Goal: Find contact information: Find contact information

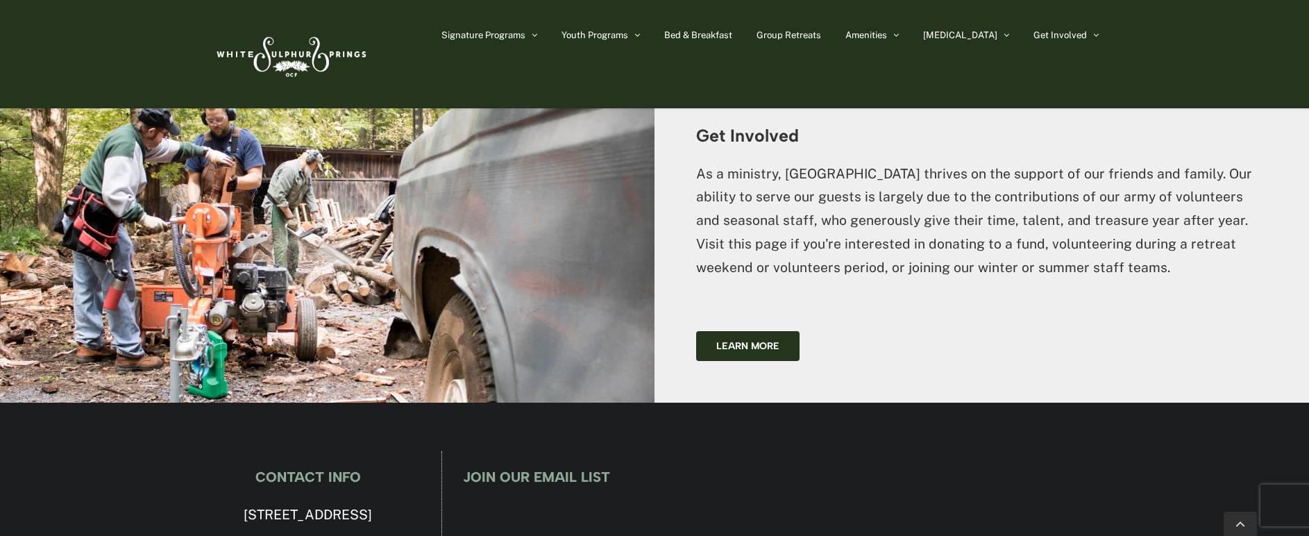
scroll to position [3957, 0]
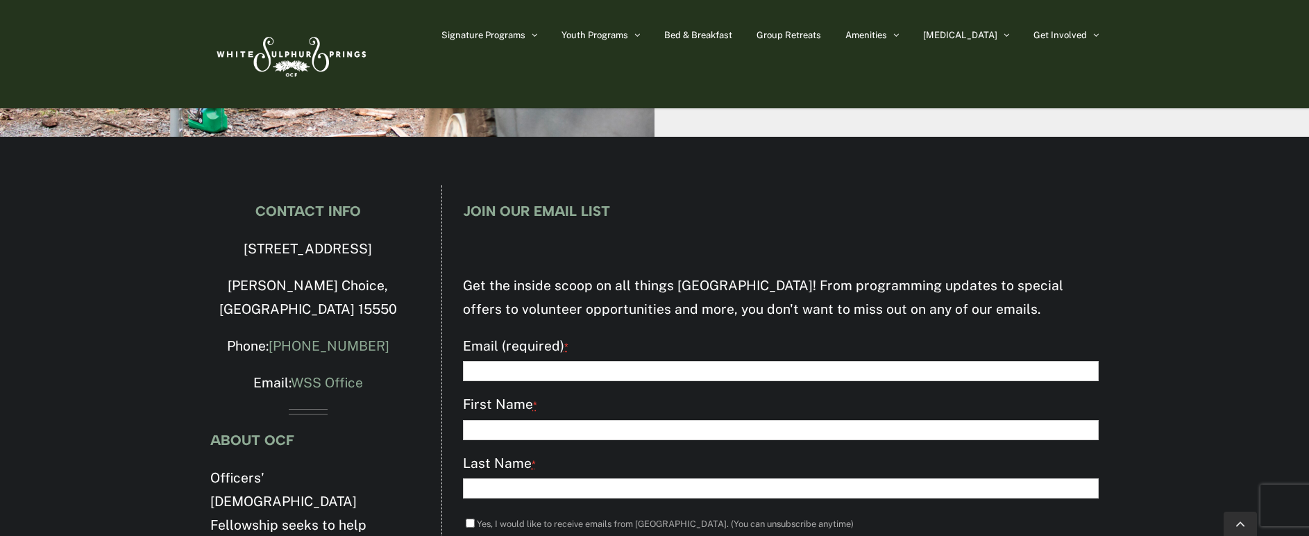
drag, startPoint x: 227, startPoint y: 154, endPoint x: 389, endPoint y: 163, distance: 162.0
click at [389, 237] on p "[STREET_ADDRESS]" at bounding box center [308, 249] width 196 height 24
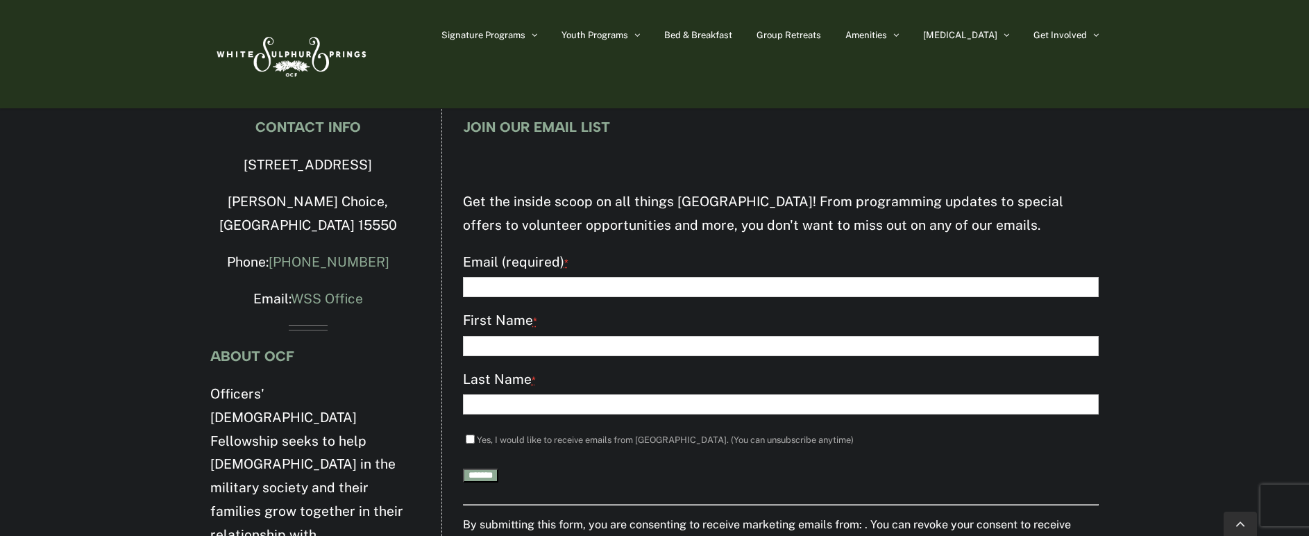
scroll to position [4044, 0]
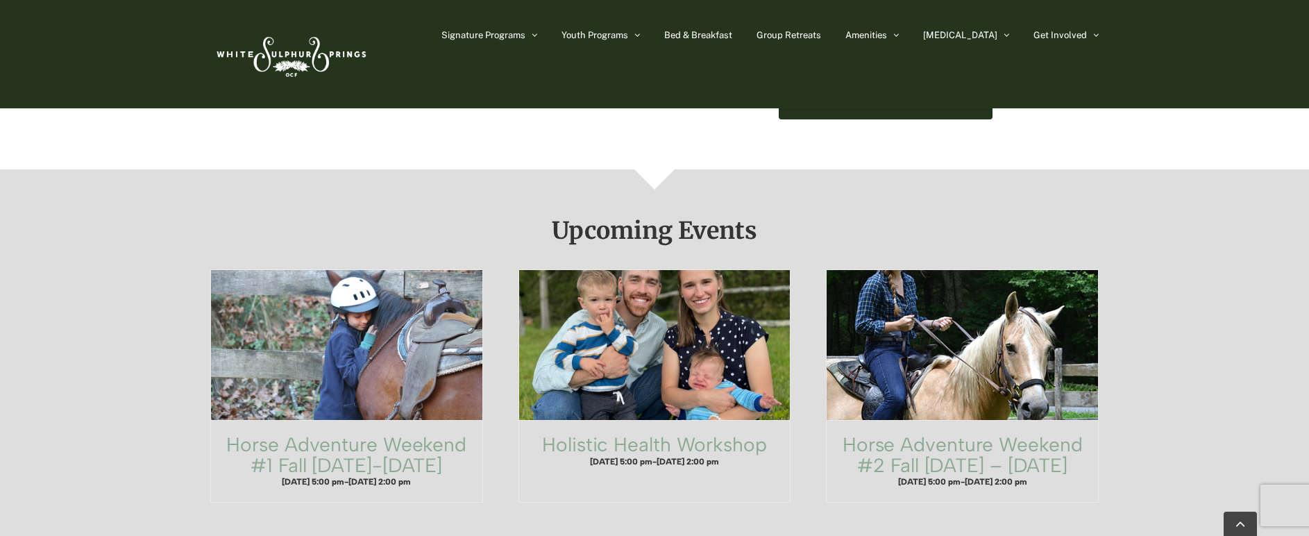
scroll to position [0, 0]
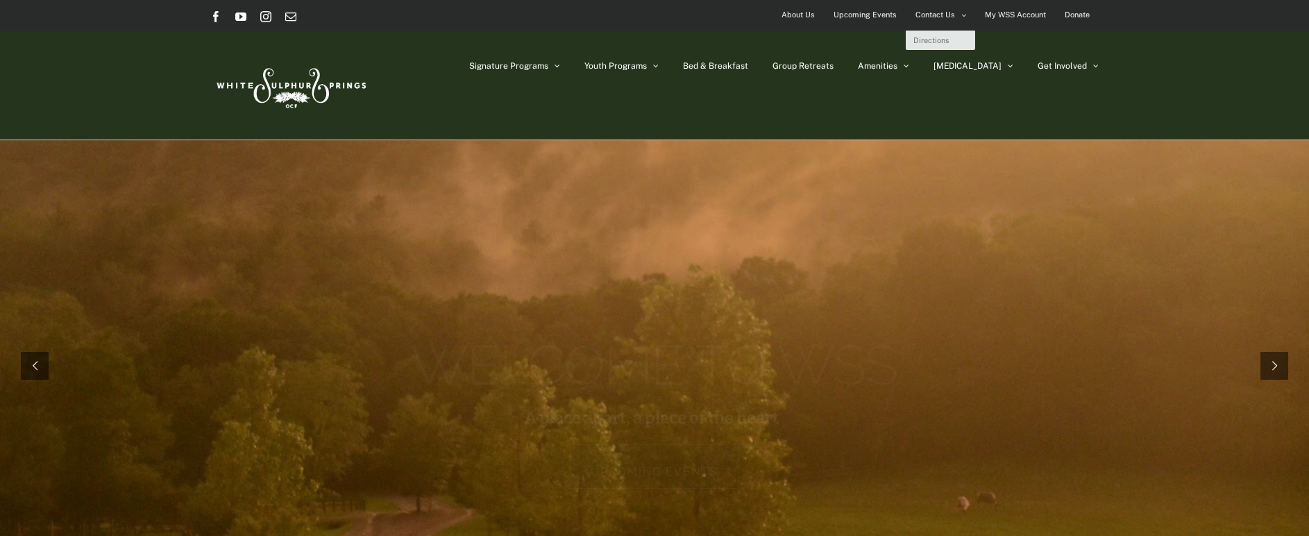
click at [959, 14] on link "Contact Us" at bounding box center [941, 15] width 69 height 31
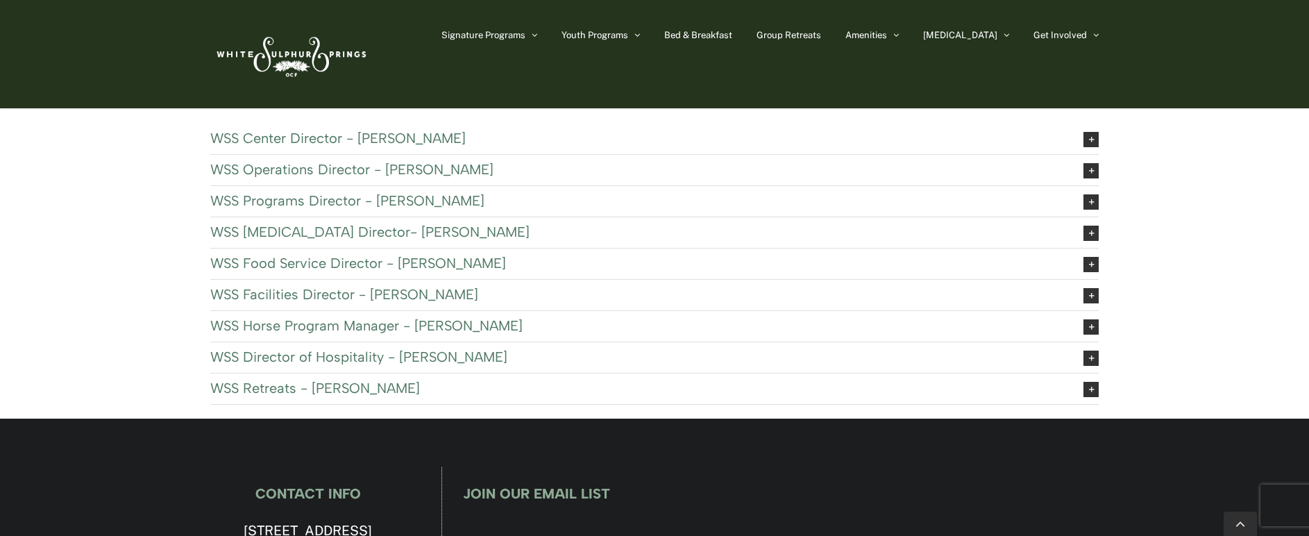
scroll to position [625, 0]
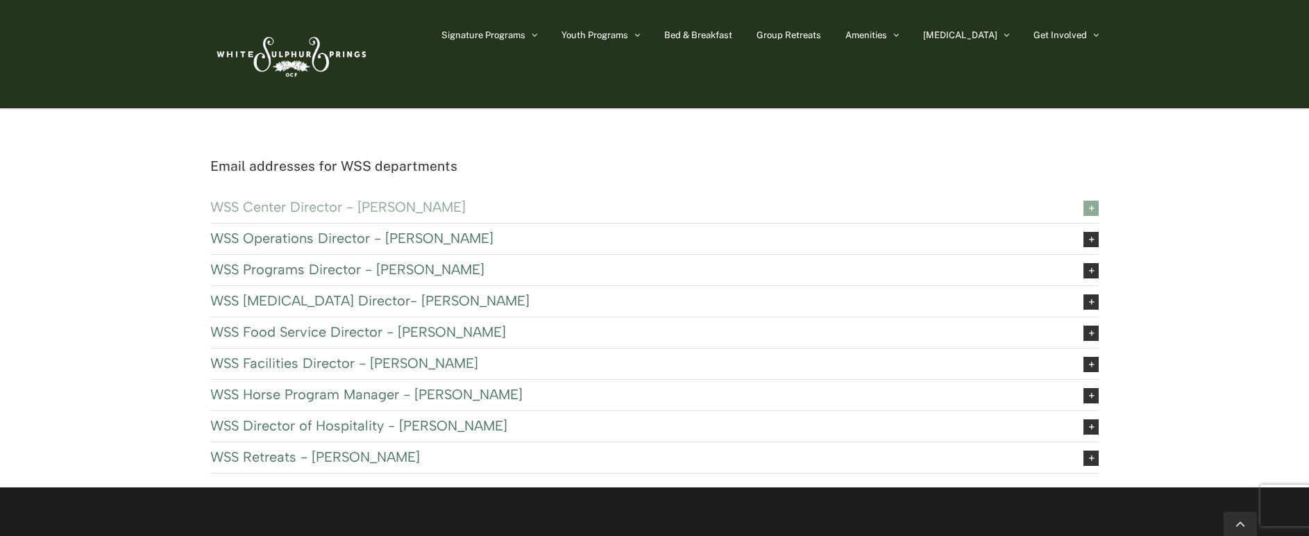
click at [1092, 207] on icon at bounding box center [1091, 208] width 15 height 15
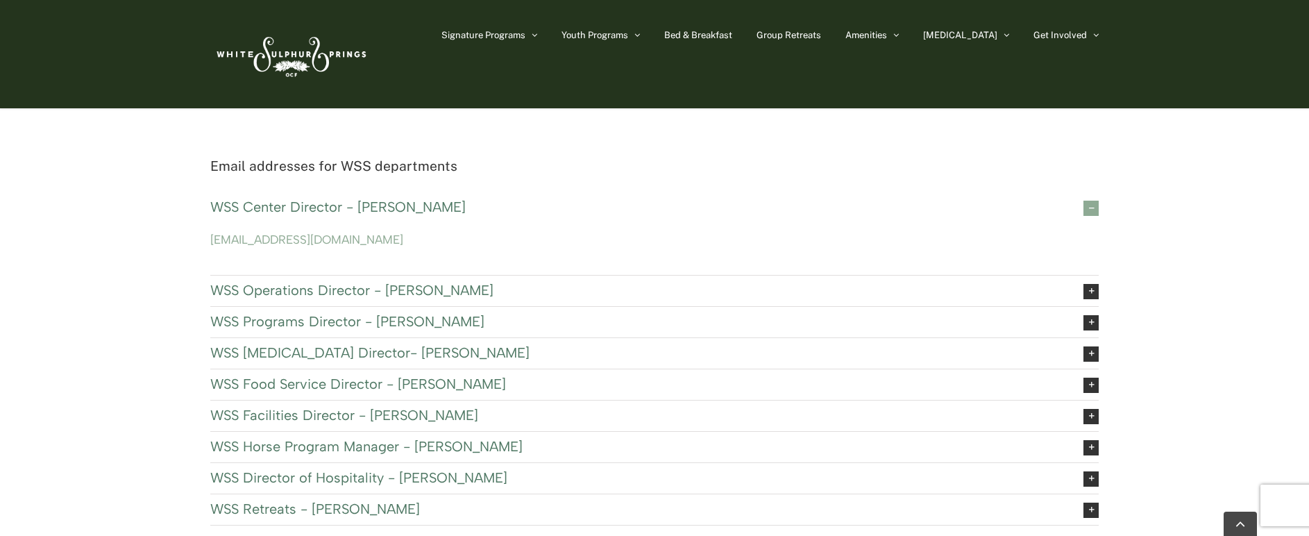
drag, startPoint x: 195, startPoint y: 240, endPoint x: 345, endPoint y: 237, distance: 150.0
click at [345, 237] on div "Email addresses for WSS departments WSS Center Director - [PERSON_NAME] [EMAIL_…" at bounding box center [654, 347] width 924 height 385
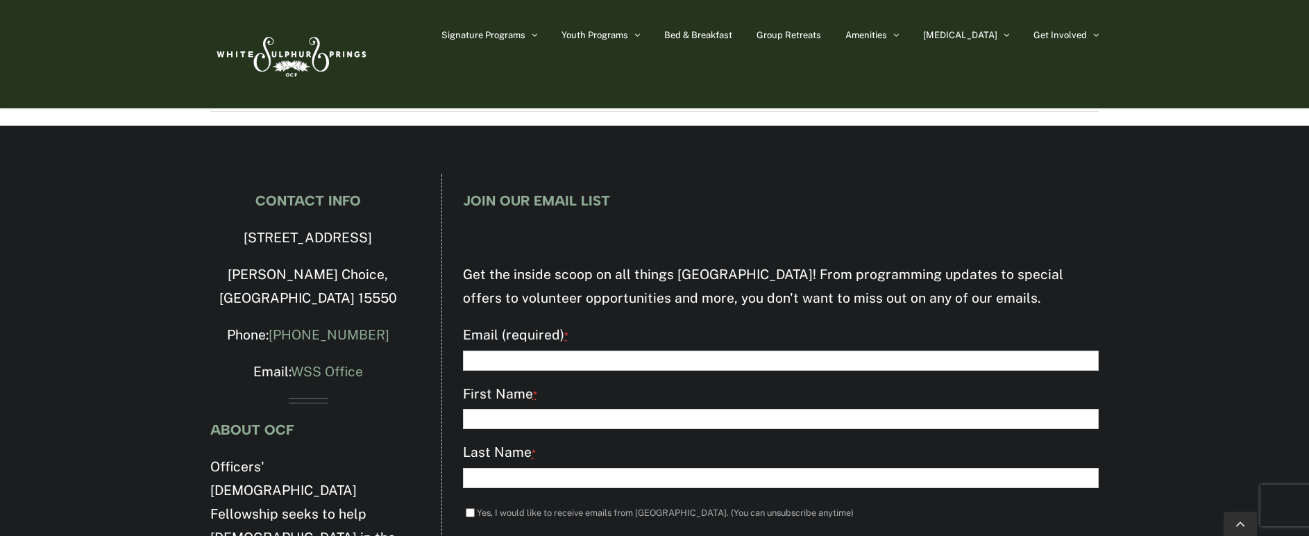
scroll to position [1041, 0]
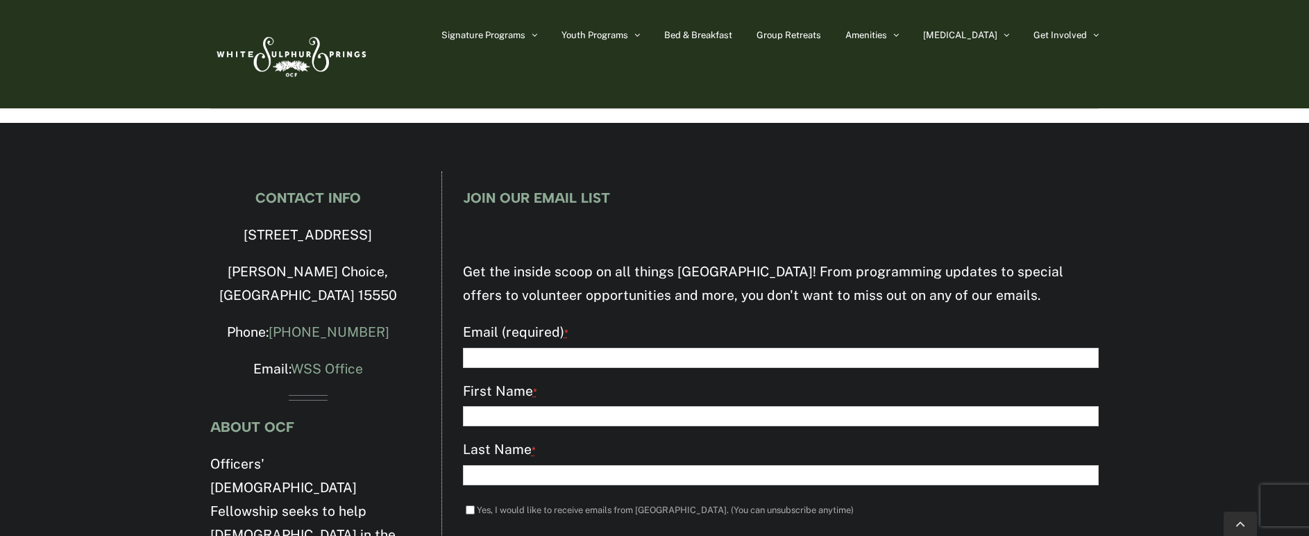
drag, startPoint x: 224, startPoint y: 236, endPoint x: 397, endPoint y: 237, distance: 172.8
click at [397, 237] on p "[STREET_ADDRESS]" at bounding box center [308, 236] width 196 height 24
